Goal: Transaction & Acquisition: Purchase product/service

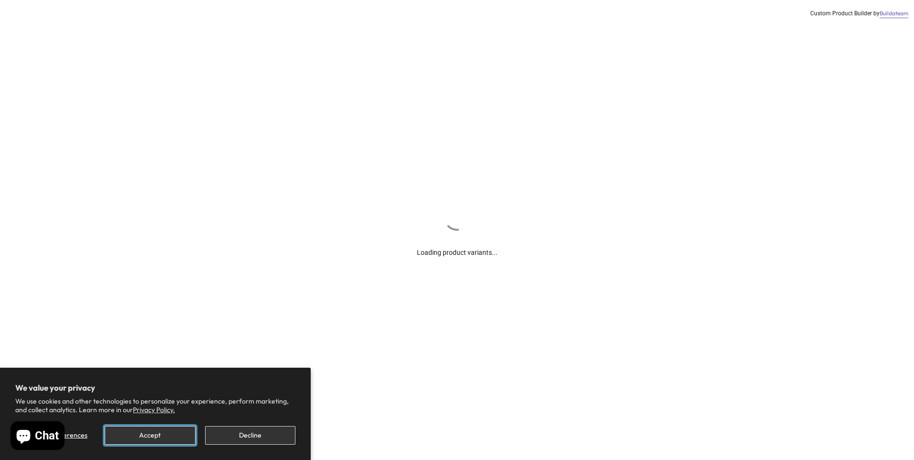
click at [175, 437] on button "Accept" at bounding box center [150, 435] width 90 height 19
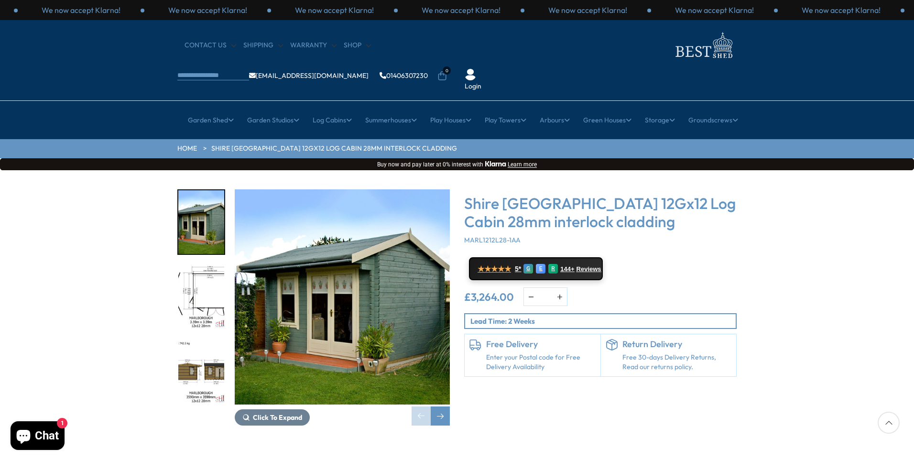
click at [207, 265] on img "2 / 18" at bounding box center [201, 297] width 46 height 64
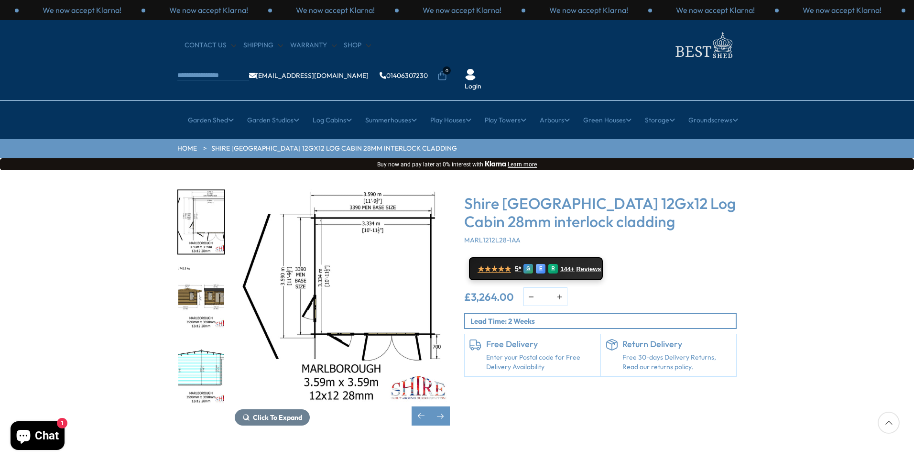
click at [190, 191] on img "2 / 18" at bounding box center [201, 222] width 46 height 64
click at [187, 267] on img "3 / 18" at bounding box center [201, 297] width 46 height 64
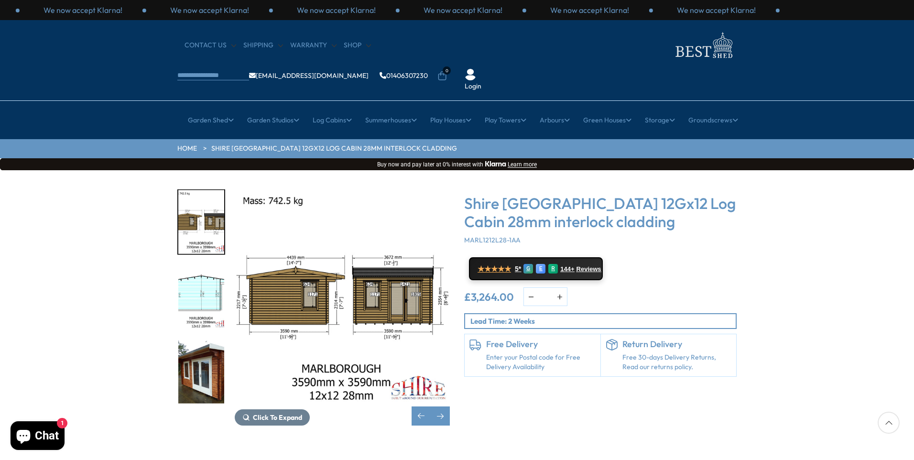
click at [207, 265] on img "4 / 18" at bounding box center [201, 297] width 46 height 64
click at [193, 357] on img "5 / 18" at bounding box center [201, 372] width 46 height 64
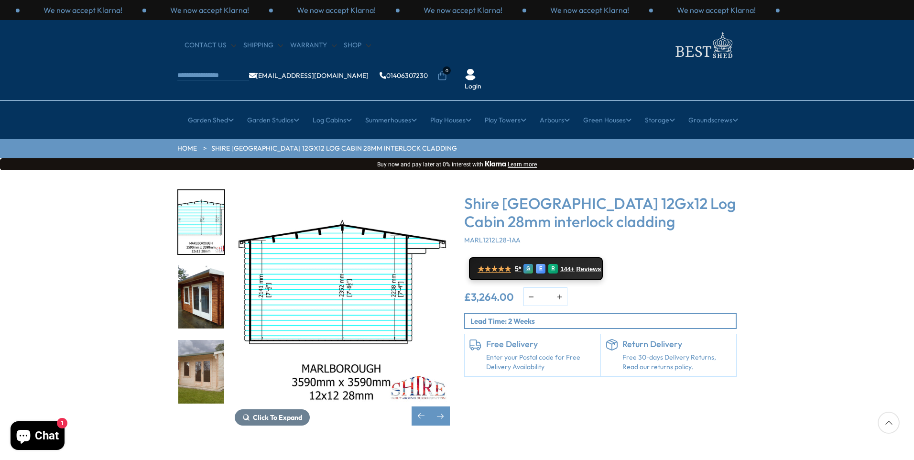
click at [208, 342] on img "6 / 18" at bounding box center [201, 372] width 46 height 64
